Goal: Task Accomplishment & Management: Manage account settings

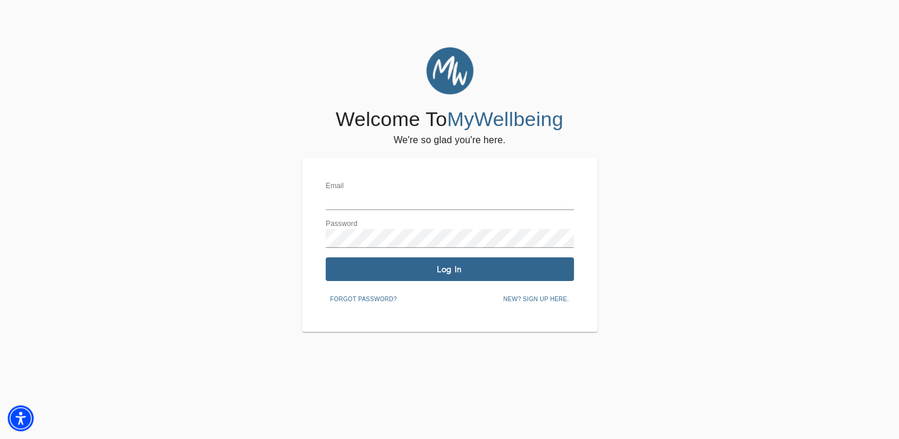
type input "[EMAIL_ADDRESS][DOMAIN_NAME]"
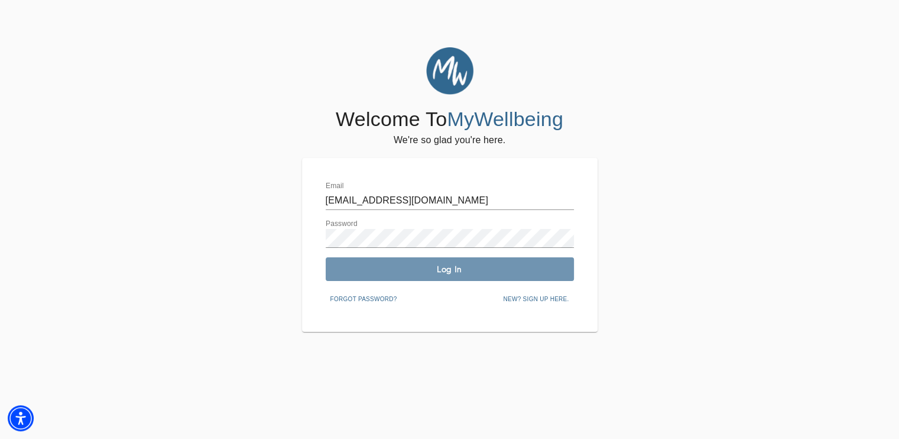
click at [413, 267] on span "Log In" at bounding box center [449, 269] width 239 height 11
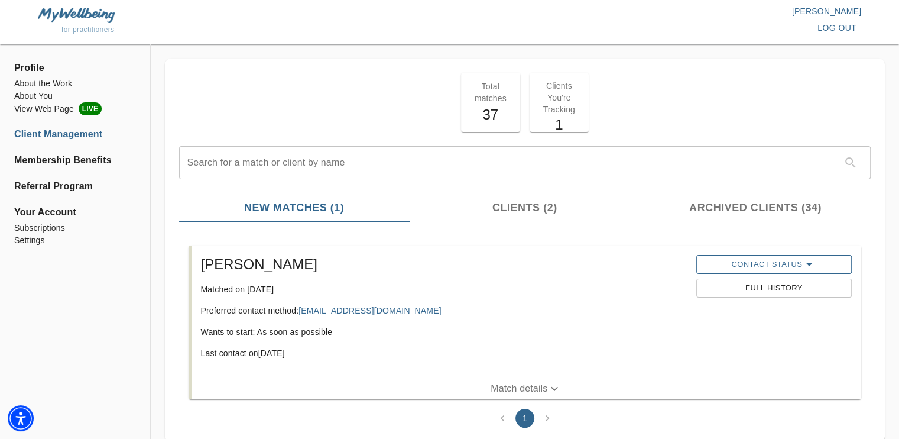
click at [777, 264] on span "Contact Status" at bounding box center [774, 264] width 144 height 14
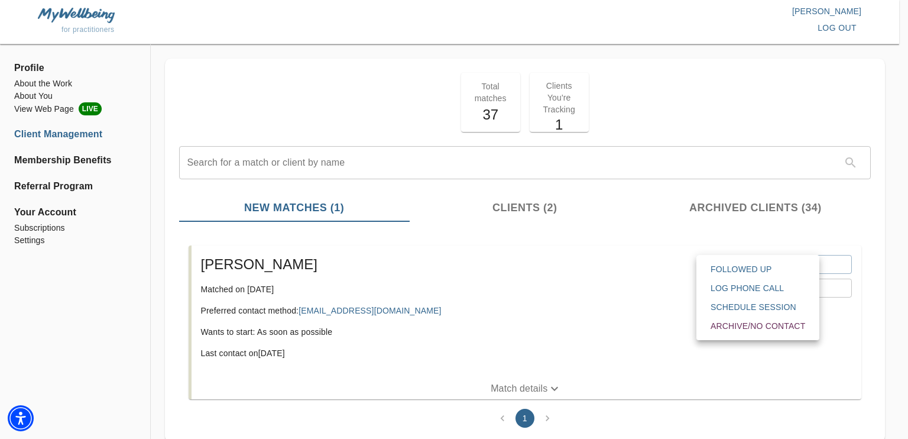
click at [620, 232] on div at bounding box center [454, 219] width 908 height 439
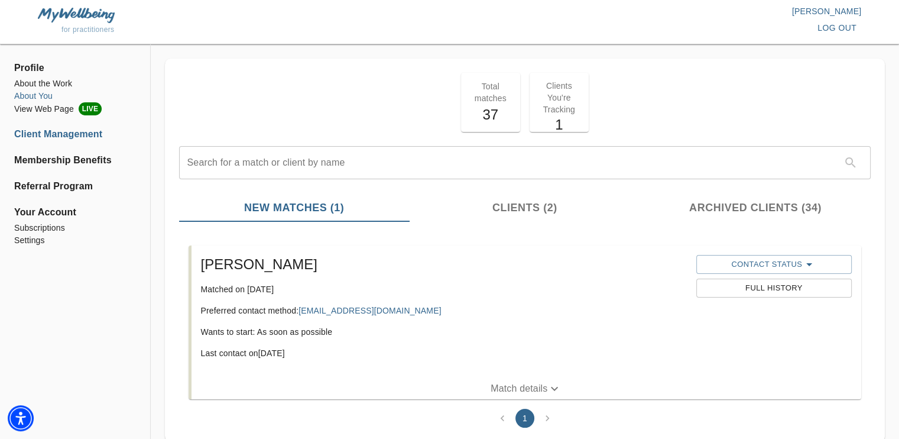
click at [46, 93] on li "About You" at bounding box center [75, 96] width 122 height 12
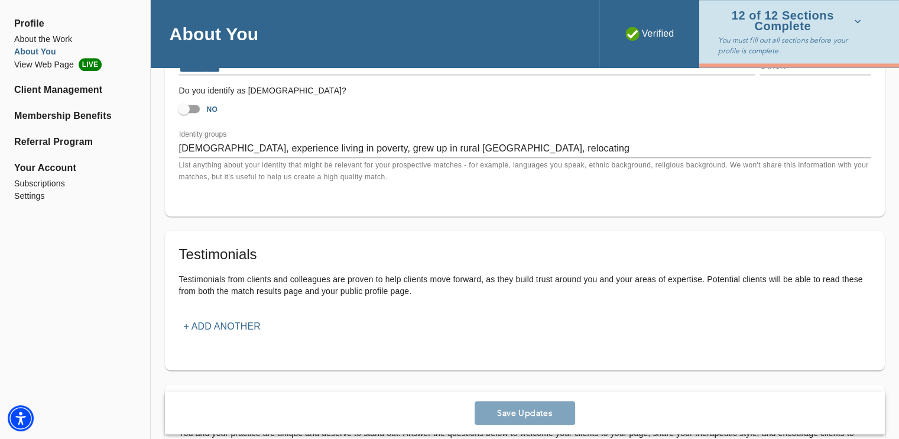
scroll to position [215, 0]
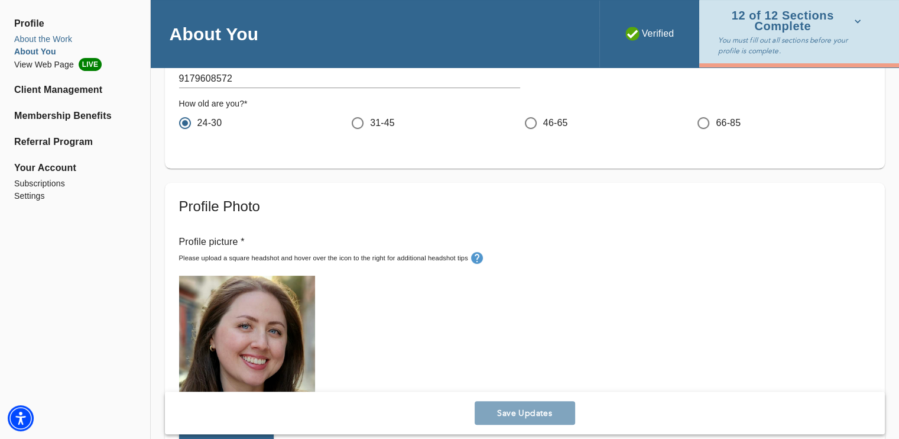
click at [30, 38] on li "About the Work" at bounding box center [75, 39] width 122 height 12
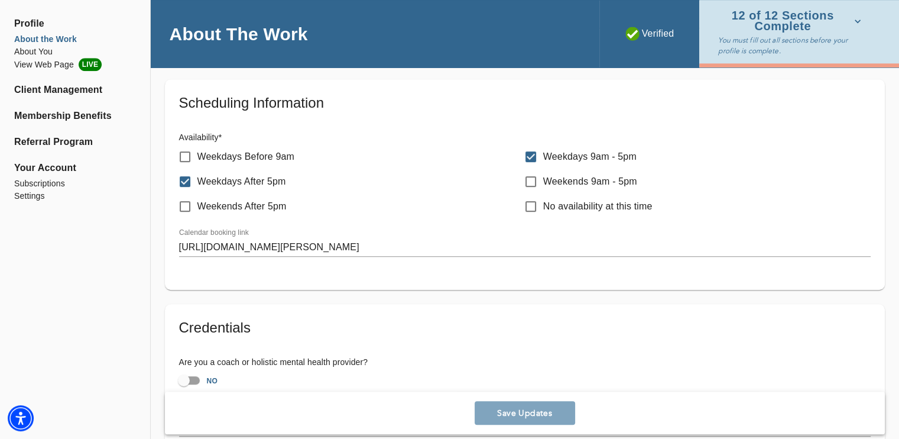
scroll to position [652, 0]
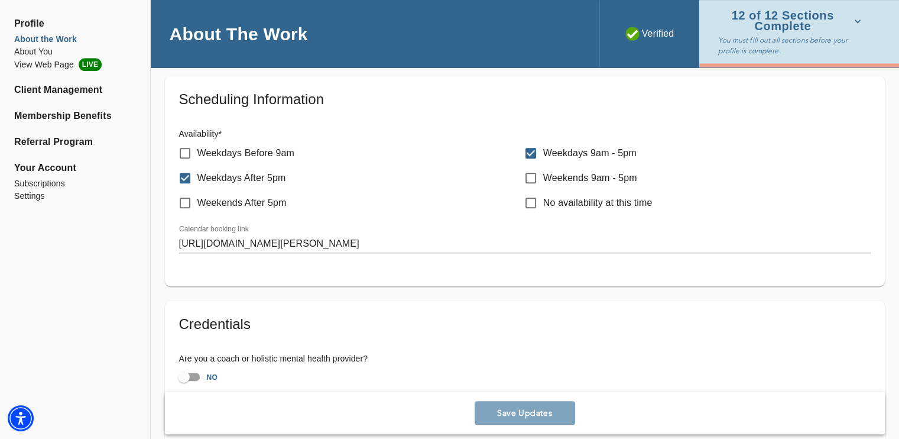
click at [190, 147] on input "Weekdays Before 9am" at bounding box center [185, 153] width 25 height 25
checkbox input "true"
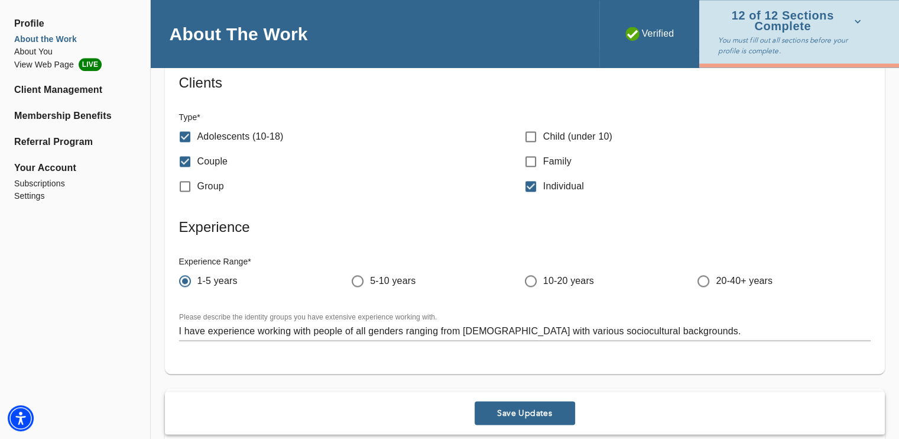
scroll to position [1409, 0]
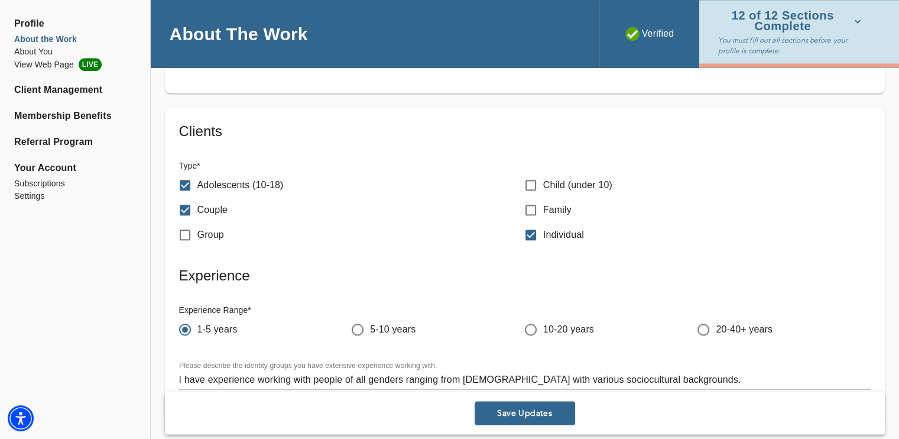
click at [189, 236] on input "Group" at bounding box center [185, 234] width 25 height 25
checkbox input "true"
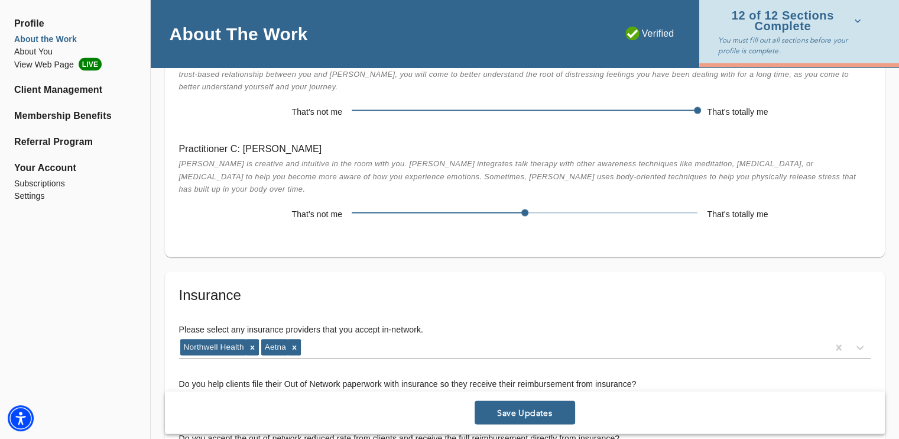
scroll to position [2269, 0]
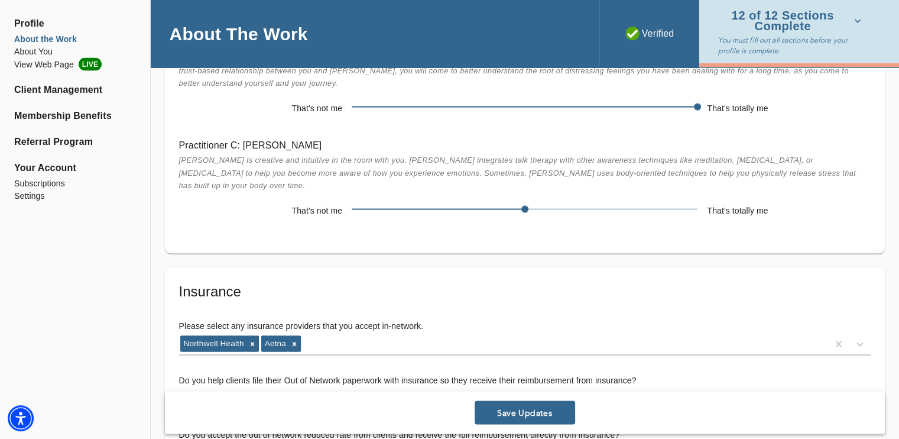
click at [530, 409] on span "Save Updates" at bounding box center [524, 412] width 91 height 11
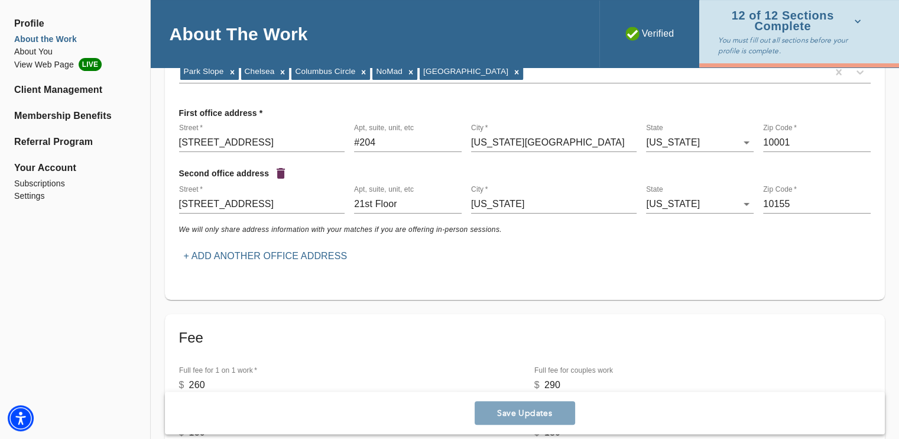
scroll to position [245, 0]
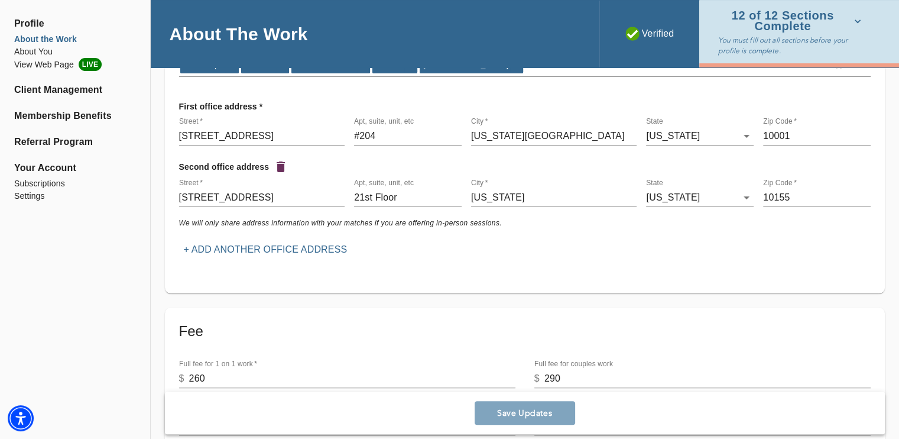
click at [552, 417] on div "Save Updates" at bounding box center [525, 412] width 720 height 43
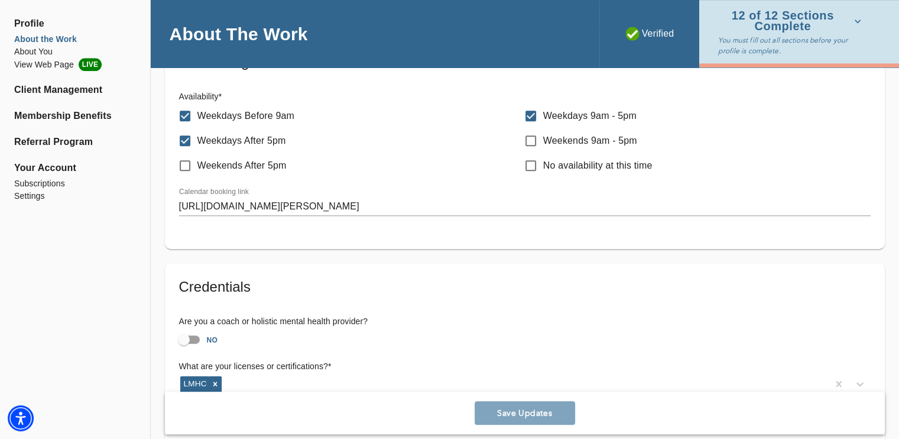
scroll to position [683, 0]
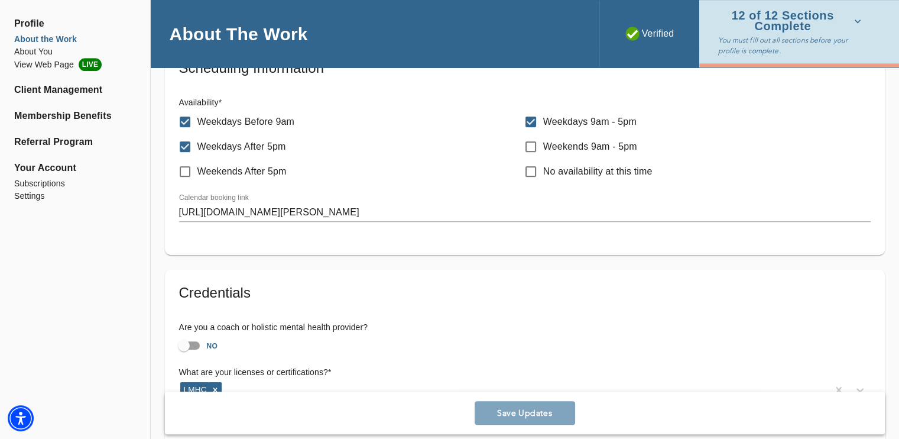
click at [192, 124] on input "Weekdays Before 9am" at bounding box center [185, 121] width 25 height 25
checkbox input "false"
click at [537, 421] on button "Save Updates" at bounding box center [525, 413] width 100 height 24
